Goal: Information Seeking & Learning: Check status

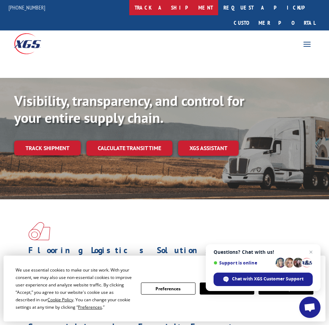
click at [207, 4] on link "track a shipment" at bounding box center [173, 7] width 89 height 15
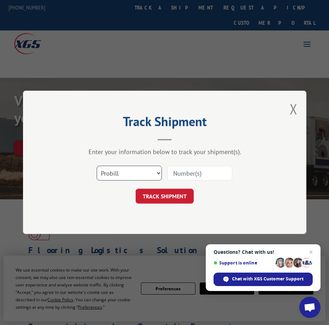
click at [147, 174] on select "Select category... Probill BOL PO" at bounding box center [129, 173] width 65 height 15
select select "po"
click at [97, 166] on select "Select category... Probill BOL PO" at bounding box center [129, 173] width 65 height 15
click at [190, 174] on input at bounding box center [199, 173] width 65 height 15
paste input "01529424"
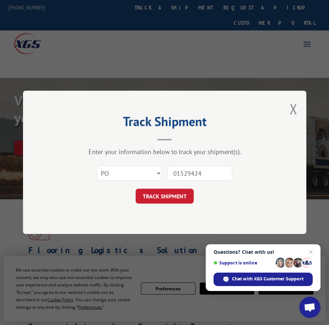
drag, startPoint x: 188, startPoint y: 168, endPoint x: 26, endPoint y: 174, distance: 161.9
click at [26, 174] on div "Track Shipment Enter your information below to track your shipment(s). Select c…" at bounding box center [164, 162] width 283 height 143
type input "01529424"
click button "TRACK SHIPMENT" at bounding box center [165, 196] width 58 height 15
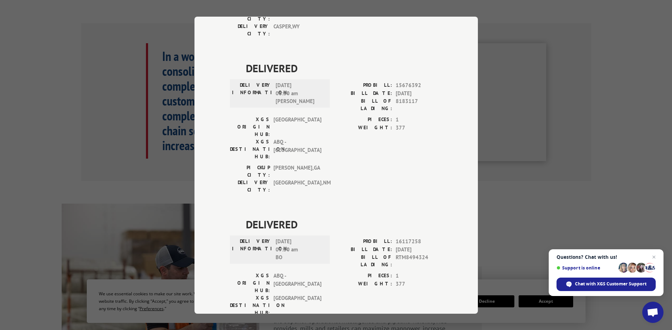
scroll to position [490, 0]
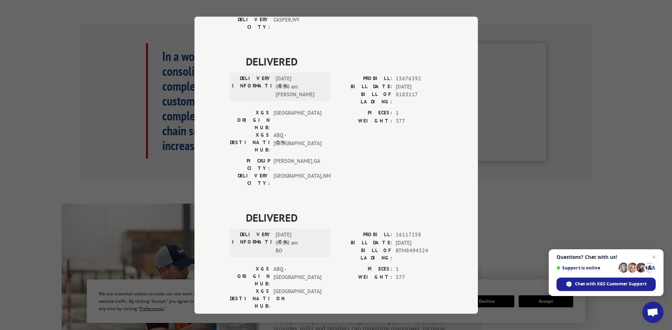
click at [329, 168] on div "Track Shipment DELIVERED DELIVERY INFORMATION: PROBILL: 10194709 BILL DATE: [DA…" at bounding box center [336, 165] width 672 height 330
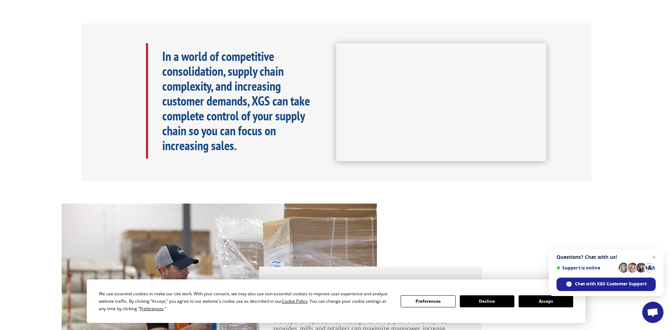
scroll to position [0, 0]
